Goal: Transaction & Acquisition: Purchase product/service

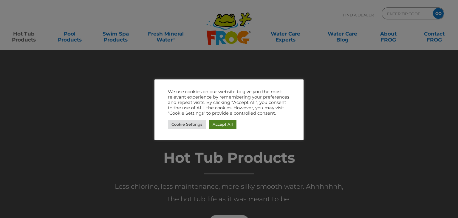
click at [218, 124] on link "Accept All" at bounding box center [222, 124] width 27 height 9
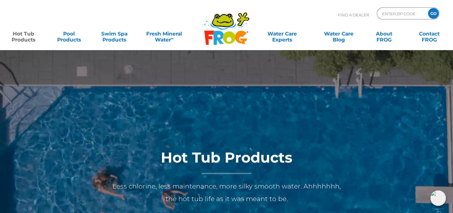
click at [218, 124] on div at bounding box center [227, 195] width 458 height 290
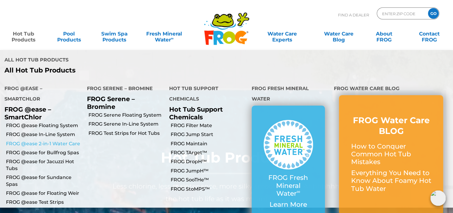
click at [41, 140] on link "FROG @ease 2-in-1 Water Care" at bounding box center [44, 143] width 77 height 7
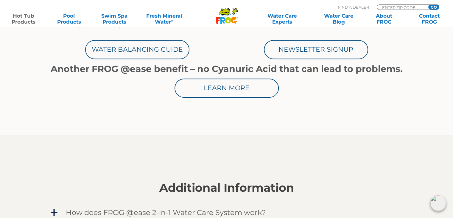
scroll to position [87, 0]
